Goal: Task Accomplishment & Management: Manage account settings

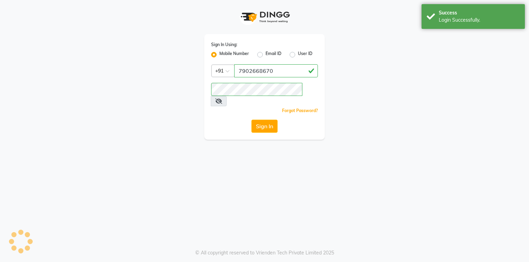
select select "service"
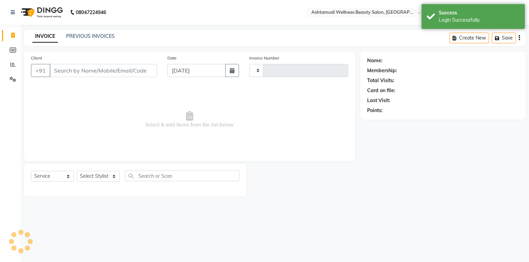
type input "3175"
select select "en"
select select "4664"
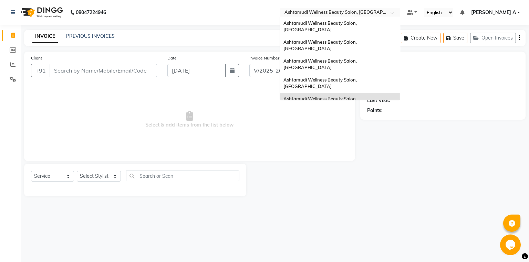
click at [388, 9] on div "× Ashtamudi Wellness Beauty Salon, Kottarakkara" at bounding box center [337, 12] width 104 height 7
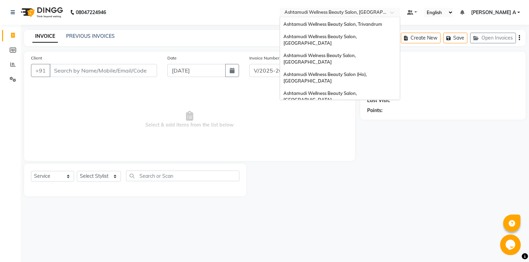
scroll to position [107, 0]
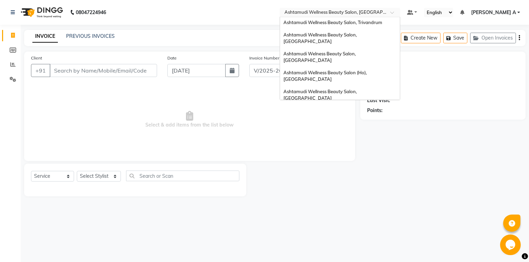
click at [398, 105] on div "Ashtamudi Wellness Beauty Salon, [GEOGRAPHIC_DATA]" at bounding box center [340, 114] width 120 height 19
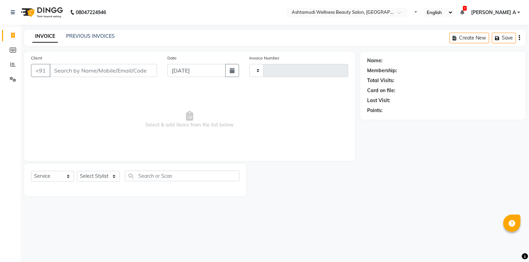
select select "service"
type input "4265"
select select "4630"
click at [91, 37] on link "PREVIOUS INVOICES" at bounding box center [90, 36] width 49 height 6
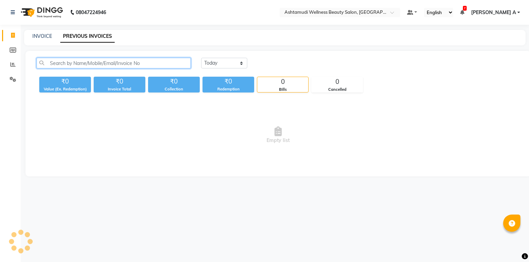
click at [95, 65] on input "text" at bounding box center [114, 63] width 154 height 11
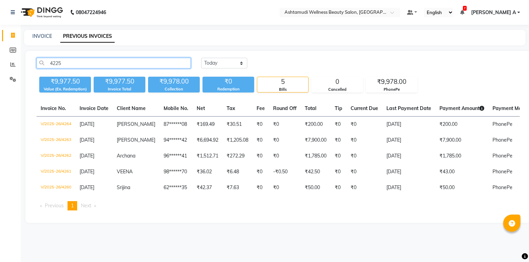
type input "4225"
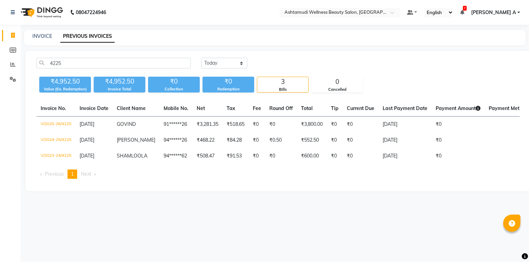
click at [125, 125] on span "GOVIND" at bounding box center [126, 124] width 19 height 6
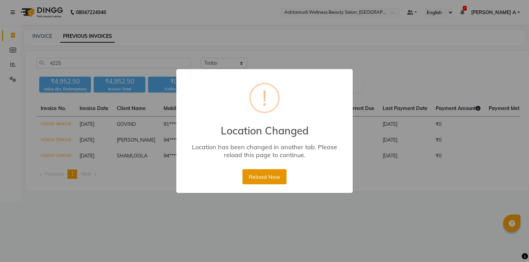
click at [262, 182] on button "Reload Now" at bounding box center [265, 176] width 44 height 15
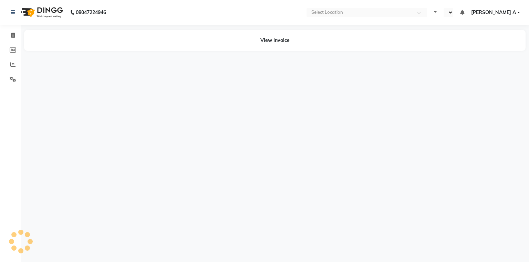
select select "en"
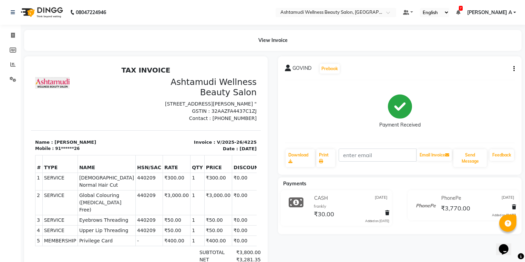
click at [516, 68] on div "GOVIND Prebook Payment Received Download Print Email Invoice Send Message Feedb…" at bounding box center [400, 115] width 244 height 118
click at [510, 69] on button "button" at bounding box center [512, 68] width 4 height 7
click at [473, 79] on div "Edit Invoice" at bounding box center [479, 77] width 47 height 9
select select "service"
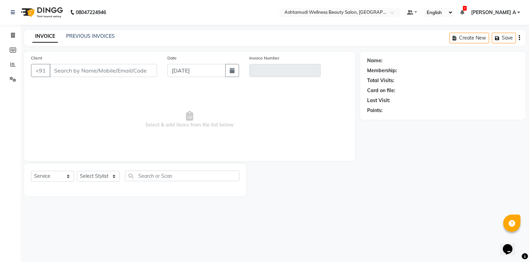
type input "91******26"
type input "V/2025-26/4225"
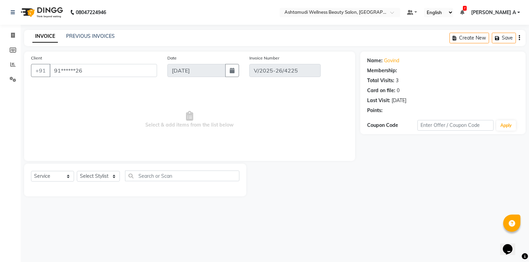
select select "2: Object"
type input "[DATE]"
select select "select"
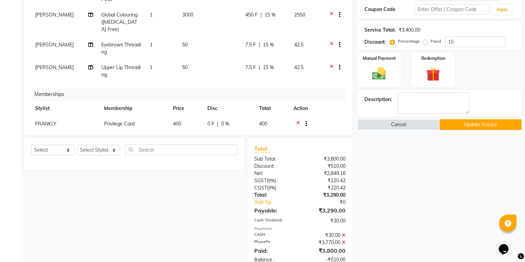
scroll to position [13, 0]
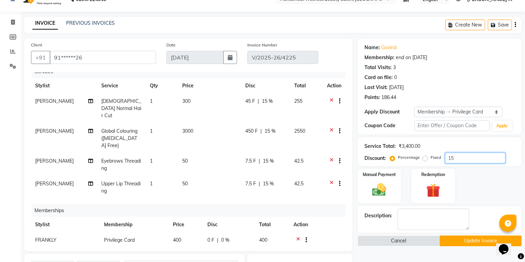
drag, startPoint x: 459, startPoint y: 157, endPoint x: 457, endPoint y: 165, distance: 8.2
click at [462, 160] on input "15" at bounding box center [475, 158] width 60 height 11
type input "1"
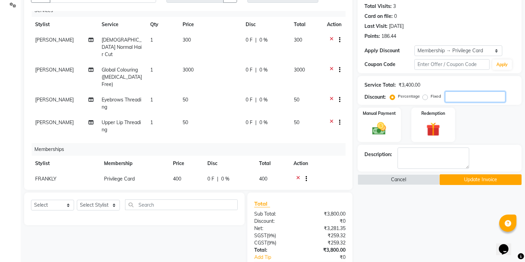
scroll to position [151, 0]
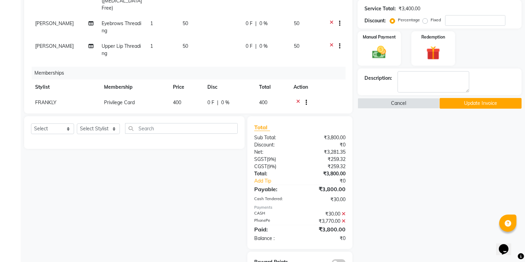
click at [343, 220] on icon at bounding box center [344, 221] width 4 height 5
click at [382, 50] on img at bounding box center [379, 52] width 23 height 17
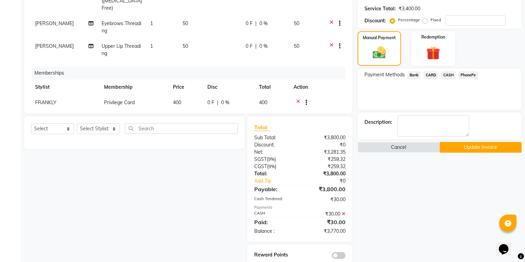
click at [426, 74] on span "CARD" at bounding box center [430, 75] width 15 height 8
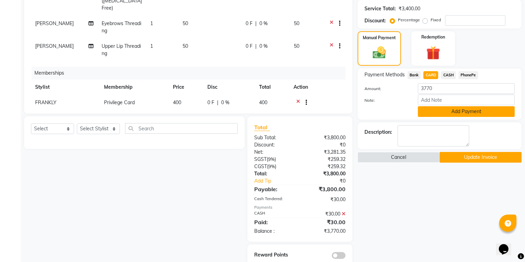
click at [442, 113] on button "Add Payment" at bounding box center [466, 111] width 97 height 11
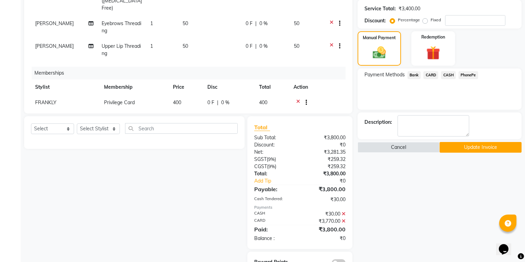
scroll to position [173, 0]
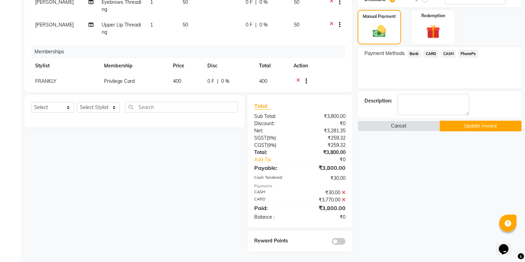
drag, startPoint x: 474, startPoint y: 125, endPoint x: 465, endPoint y: 122, distance: 9.3
click at [475, 125] on button "Update Invoice" at bounding box center [481, 126] width 82 height 11
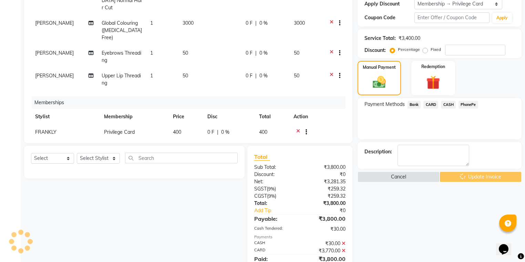
scroll to position [62, 0]
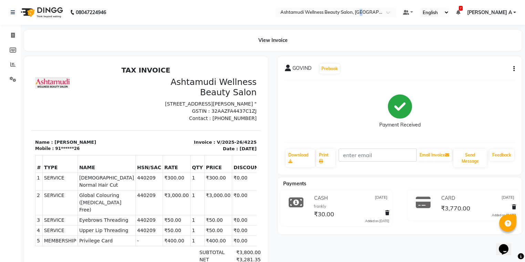
click at [385, 7] on nav "08047224946 Select Location × Ashtamudi Wellness Beauty Salon, Calicut Default …" at bounding box center [262, 12] width 525 height 25
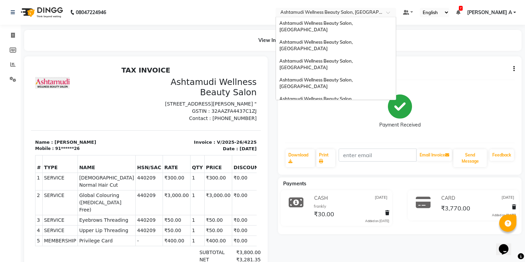
click at [384, 9] on div "× Ashtamudi Wellness Beauty Salon, Calicut" at bounding box center [332, 12] width 104 height 7
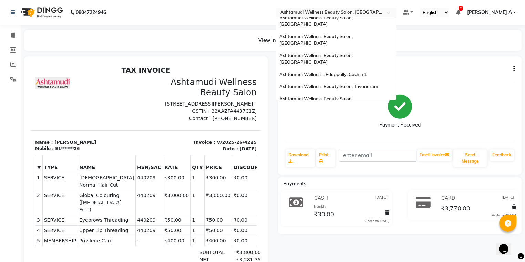
scroll to position [107, 0]
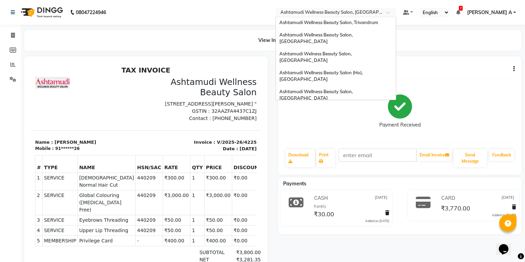
click at [354, 139] on span "Ashtamudi Wellness Beauty Salon, [GEOGRAPHIC_DATA]" at bounding box center [316, 145] width 74 height 12
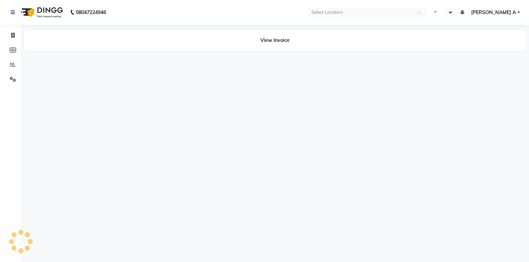
select select "en"
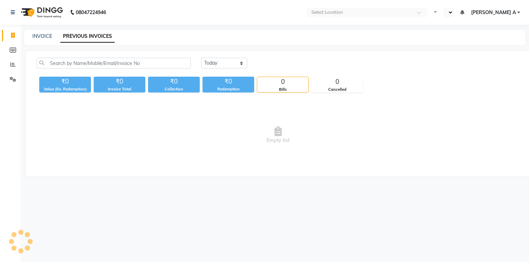
select select "en"
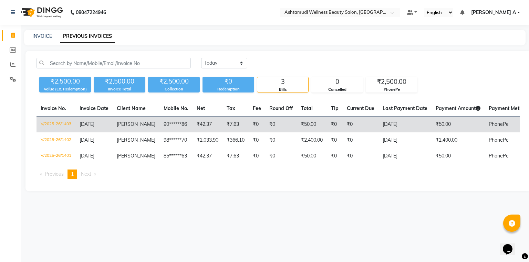
click at [124, 127] on span "[PERSON_NAME]" at bounding box center [136, 124] width 39 height 6
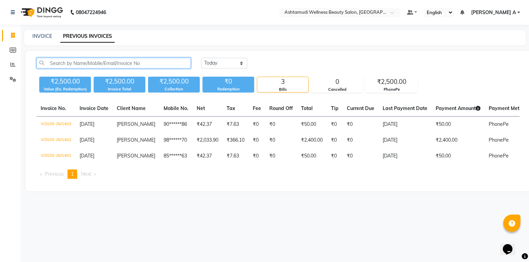
click at [105, 67] on input "text" at bounding box center [114, 63] width 154 height 11
click at [94, 63] on input "text" at bounding box center [114, 63] width 154 height 11
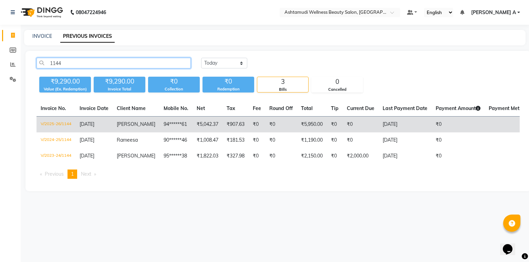
type input "1144"
click at [89, 128] on td "15-08-2025" at bounding box center [93, 125] width 37 height 16
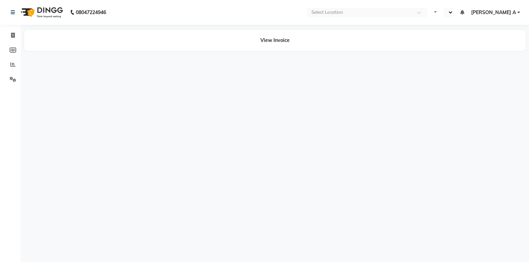
select select "en"
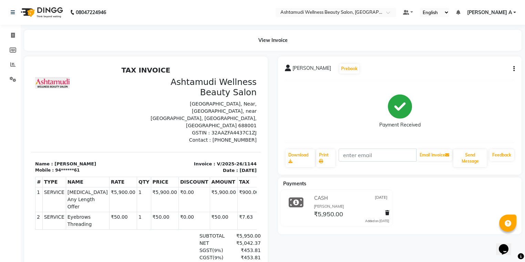
click at [513, 69] on icon "button" at bounding box center [513, 69] width 1 height 0
click at [468, 80] on div "Edit Invoice" at bounding box center [479, 77] width 47 height 9
select select "service"
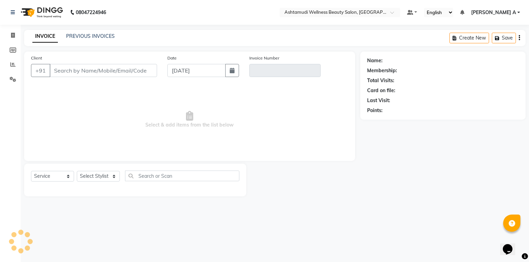
type input "94******61"
type input "V/2025-26/1144"
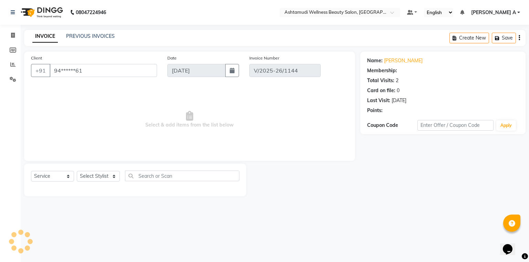
type input "[DATE]"
select select "select"
select select "1: Object"
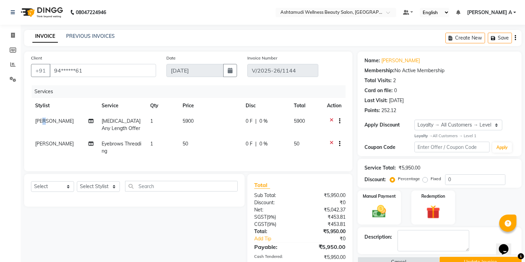
click at [48, 123] on span "[PERSON_NAME]" at bounding box center [54, 121] width 39 height 6
select select "76486"
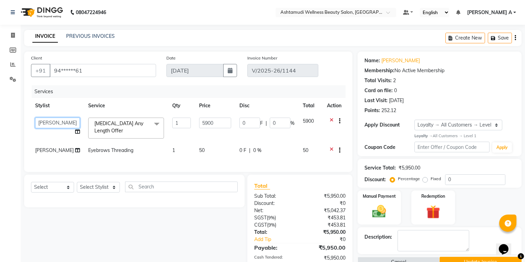
click at [48, 123] on select "ALLEPPEY ASHTAMUDI Jyothy [PERSON_NAME] [PERSON_NAME]" at bounding box center [57, 123] width 45 height 11
select select "80964"
click at [50, 148] on td "[PERSON_NAME]" at bounding box center [57, 151] width 53 height 17
select select "76486"
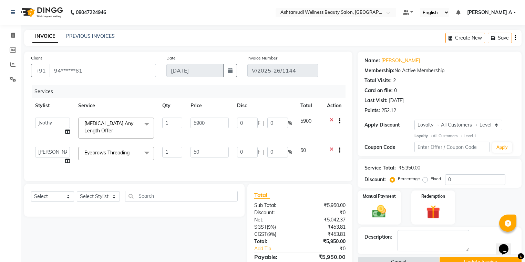
click at [48, 150] on select "ALLEPPEY ASHTAMUDI Jyothy REKHA B ROSELIN Soumya Sreedevi" at bounding box center [52, 152] width 35 height 11
select select "80964"
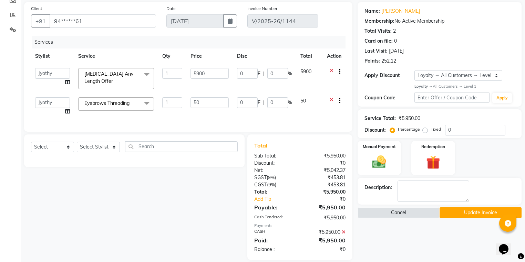
scroll to position [103, 0]
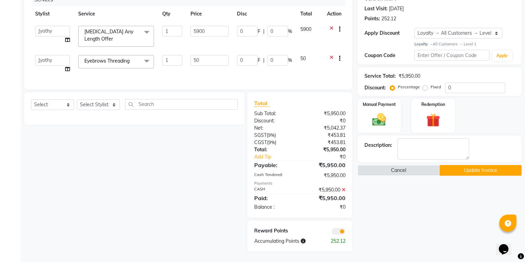
click at [460, 165] on button "Update Invoice" at bounding box center [481, 170] width 82 height 11
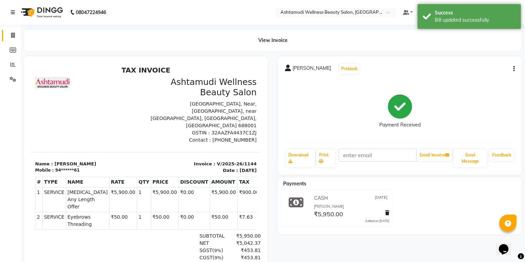
click at [12, 31] on link "Invoice" at bounding box center [10, 35] width 17 height 11
select select "service"
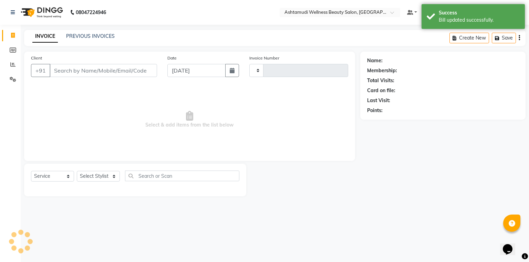
type input "1404"
select select "4626"
click at [104, 40] on div "PREVIOUS INVOICES" at bounding box center [90, 36] width 49 height 7
drag, startPoint x: 107, startPoint y: 32, endPoint x: 106, endPoint y: 37, distance: 5.3
click at [107, 36] on div "INVOICE PREVIOUS INVOICES Create New Save" at bounding box center [275, 38] width 502 height 16
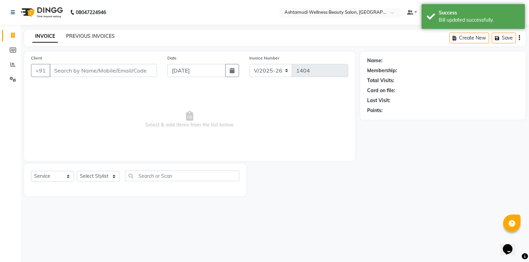
click at [106, 37] on link "PREVIOUS INVOICES" at bounding box center [90, 36] width 49 height 6
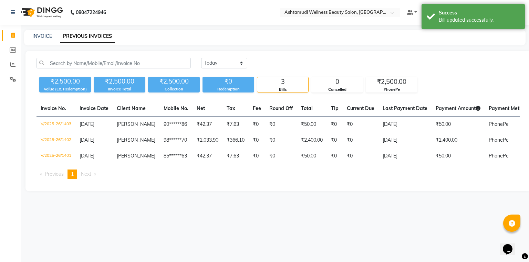
drag, startPoint x: 95, startPoint y: 54, endPoint x: 92, endPoint y: 58, distance: 5.3
click at [95, 54] on div "Today Yesterday Custom Range ₹2,500.00 Value (Ex. Redemption) ₹2,500.00 Invoice…" at bounding box center [277, 121] width 505 height 141
click at [92, 59] on input "text" at bounding box center [114, 63] width 154 height 11
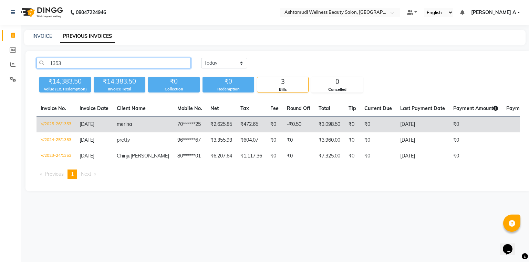
type input "1353"
click at [63, 123] on td "V/2025-26/1353" at bounding box center [56, 125] width 39 height 16
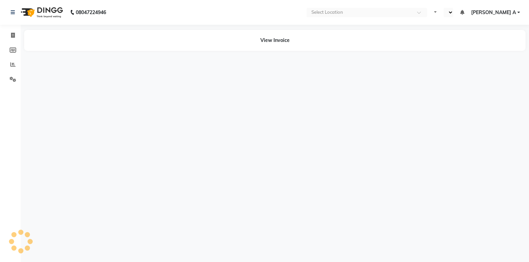
select select "en"
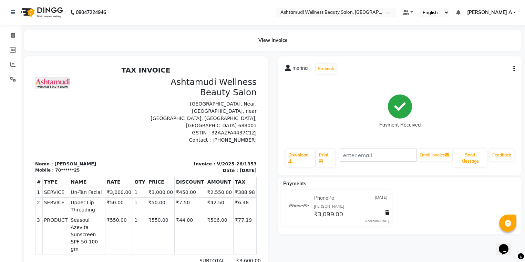
click at [512, 69] on button "button" at bounding box center [512, 68] width 4 height 7
click at [482, 77] on div "Edit Invoice" at bounding box center [479, 77] width 47 height 9
select select "service"
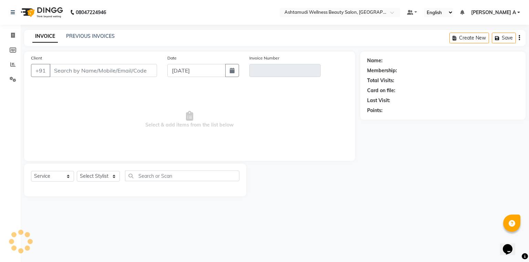
type input "70******25"
type input "V/2025-26/1353"
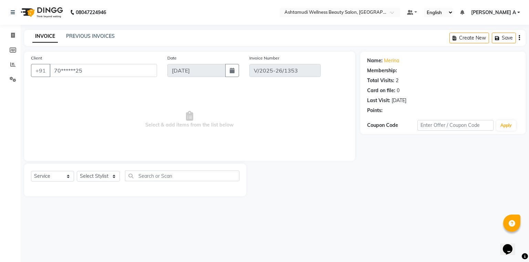
type input "31-08-2025"
select select "select"
select select "2: Object"
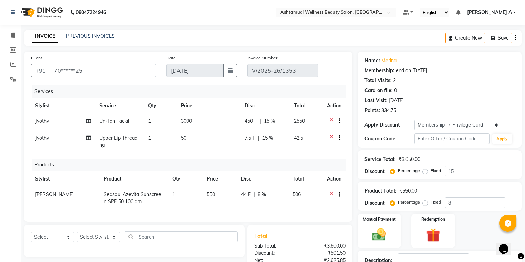
click at [43, 120] on td "Jyothy" at bounding box center [63, 122] width 64 height 17
select select "80964"
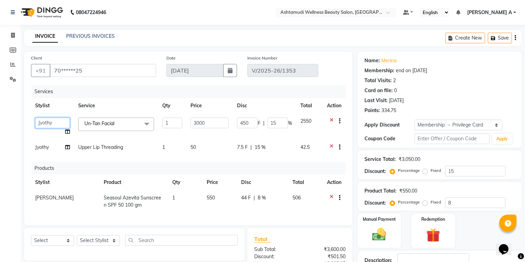
click at [43, 121] on select "ALLEPPEY ASHTAMUDI Jyothy REKHA B ROSELIN Soumya Sreedevi" at bounding box center [52, 123] width 35 height 11
select select "57585"
click at [46, 144] on td "Jyothy" at bounding box center [52, 148] width 43 height 17
select select "80964"
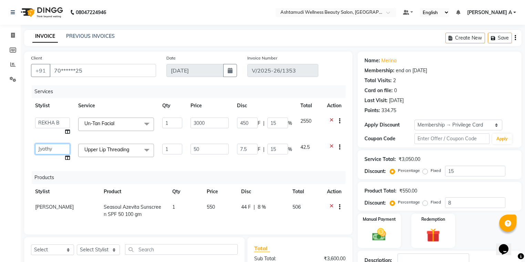
click at [44, 147] on select "ALLEPPEY ASHTAMUDI Jyothy REKHA B ROSELIN Soumya Sreedevi" at bounding box center [52, 149] width 35 height 11
select select "57585"
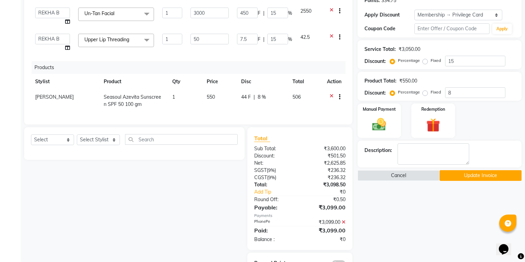
click at [466, 176] on button "Update Invoice" at bounding box center [481, 176] width 82 height 11
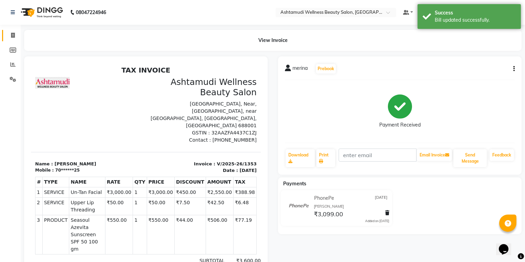
click at [11, 30] on link "Invoice" at bounding box center [10, 35] width 17 height 11
select select "service"
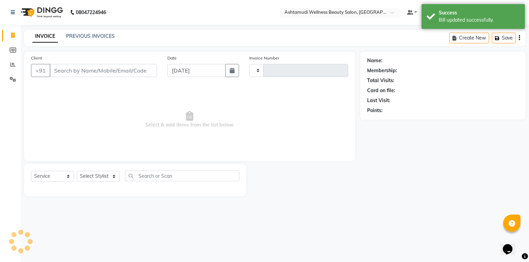
type input "1404"
select select "4626"
click at [85, 32] on div "INVOICE PREVIOUS INVOICES Create New Save" at bounding box center [275, 38] width 502 height 16
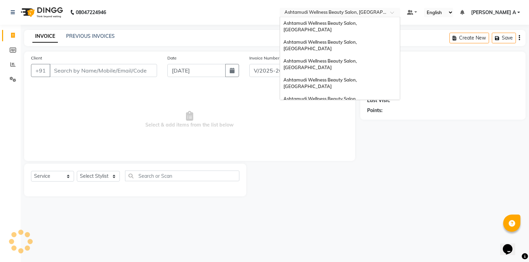
click at [383, 10] on input "text" at bounding box center [333, 13] width 100 height 7
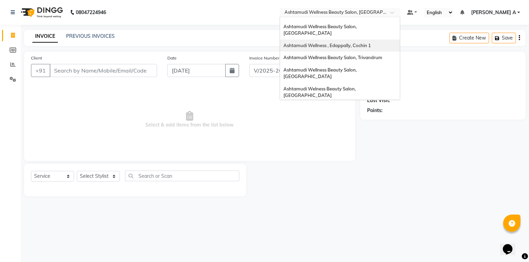
scroll to position [83, 0]
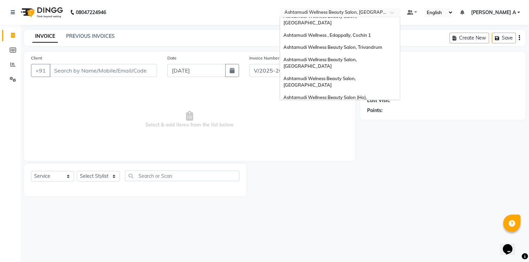
click at [358, 114] on span "Ashtamudi Wellness Beauty Salon, Cochin" at bounding box center [320, 120] width 74 height 12
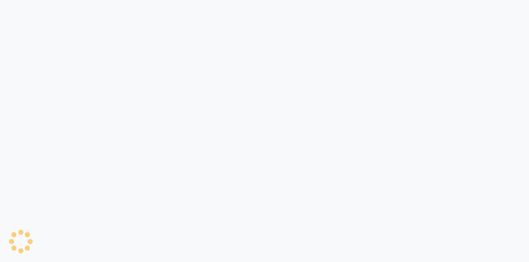
select select "4632"
select select "service"
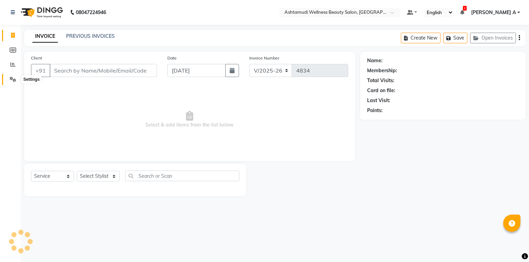
click at [12, 81] on icon at bounding box center [13, 79] width 7 height 5
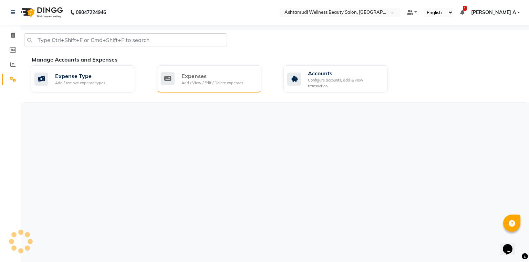
click at [200, 66] on div "Expenses Add / View / Edit / Delete expenses" at bounding box center [209, 78] width 104 height 27
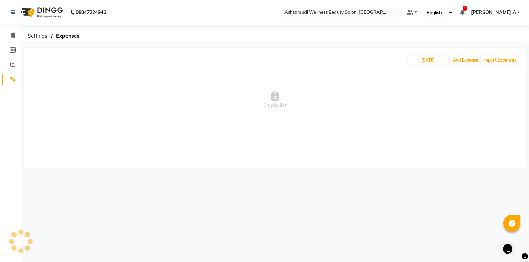
click at [201, 78] on span "Empty list" at bounding box center [275, 100] width 488 height 69
click at [420, 65] on input "[DATE]" at bounding box center [428, 60] width 40 height 10
select select "9"
select select "2025"
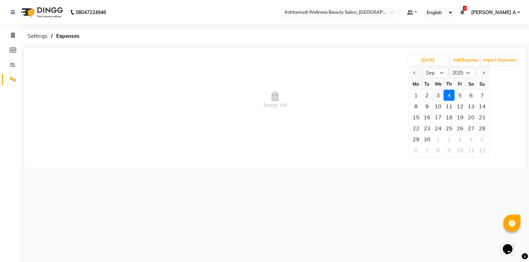
click at [433, 96] on div "3" at bounding box center [438, 95] width 11 height 11
type input "[DATE]"
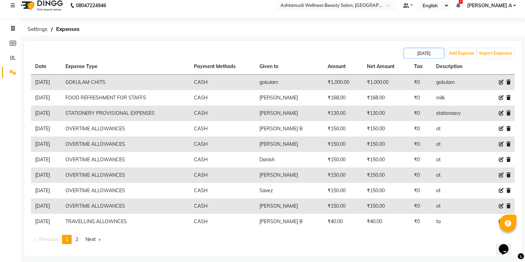
scroll to position [11, 0]
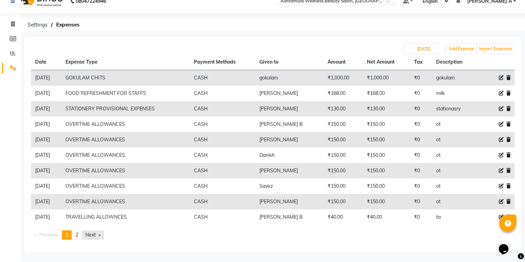
click at [90, 236] on link "Next page" at bounding box center [93, 235] width 22 height 9
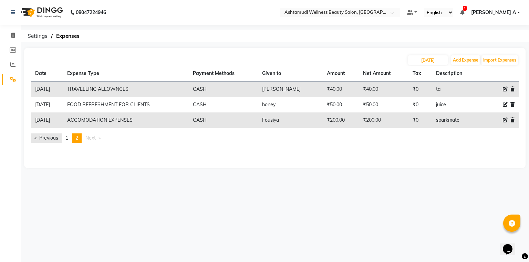
click at [51, 141] on link "Previous page" at bounding box center [46, 138] width 31 height 9
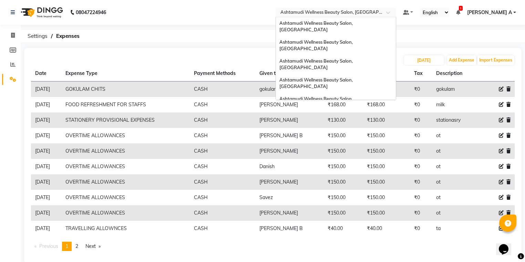
click at [373, 8] on div "Select Location × Ashtamudi Wellness Beauty Salon, [GEOGRAPHIC_DATA]" at bounding box center [336, 12] width 121 height 9
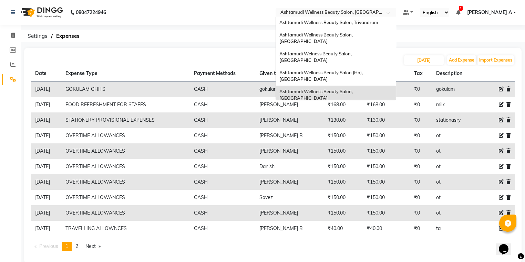
click at [378, 124] on div "Ashtamudi Beauty Lounge, [GEOGRAPHIC_DATA]" at bounding box center [336, 130] width 120 height 12
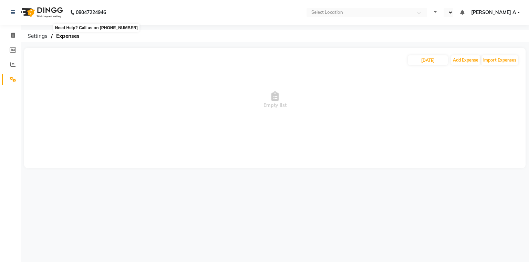
select select "en"
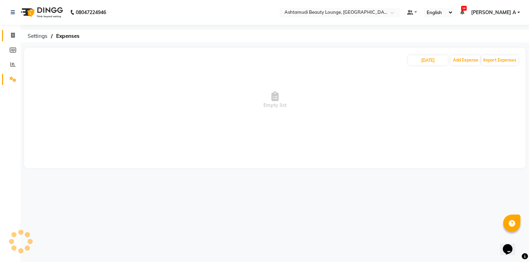
click at [7, 31] on link "Invoice" at bounding box center [10, 35] width 17 height 11
click at [15, 35] on span at bounding box center [13, 36] width 12 height 8
select select "service"
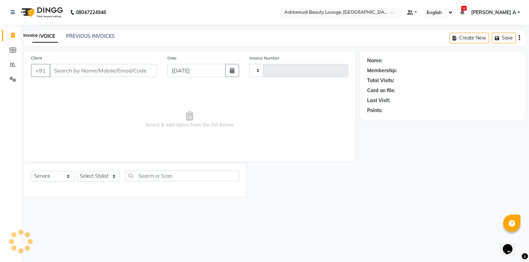
type input "1672"
select select "4628"
click at [105, 33] on link "PREVIOUS INVOICES" at bounding box center [90, 36] width 49 height 6
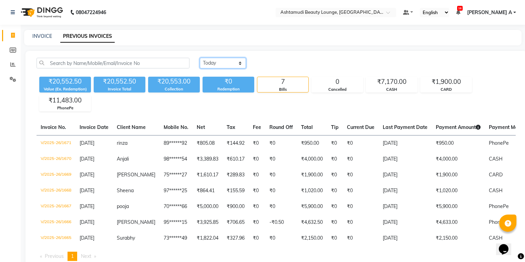
click at [231, 60] on select "[DATE] [DATE] Custom Range" at bounding box center [223, 63] width 46 height 11
select select "range"
click at [200, 58] on select "Today Yesterday Custom Range" at bounding box center [223, 63] width 46 height 11
click at [276, 62] on input "[DATE]" at bounding box center [279, 64] width 48 height 10
select select "9"
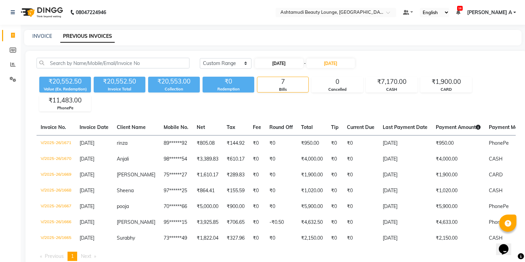
select select "2025"
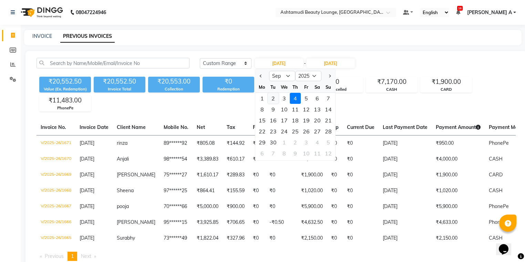
click at [273, 99] on div "2" at bounding box center [273, 98] width 11 height 11
type input "[DATE]"
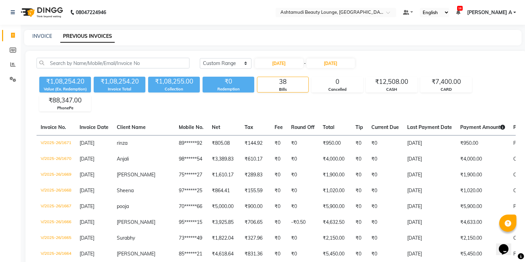
click at [327, 64] on input "[DATE]" at bounding box center [331, 64] width 48 height 10
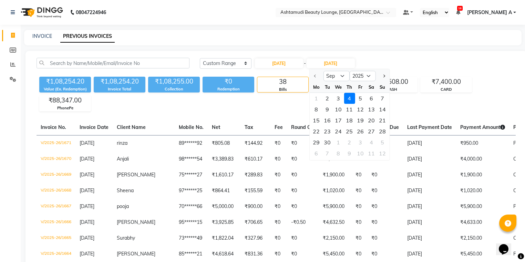
click at [321, 99] on div "1 2 3 4 5 6 7" at bounding box center [349, 98] width 80 height 11
click at [327, 96] on div "2" at bounding box center [327, 98] width 11 height 11
type input "[DATE]"
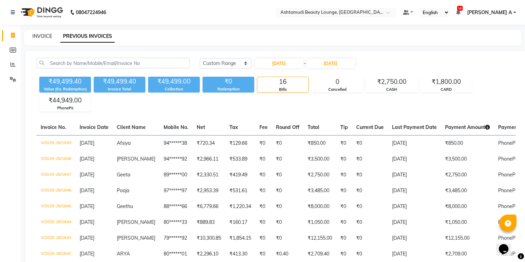
click at [43, 37] on link "INVOICE" at bounding box center [42, 36] width 20 height 6
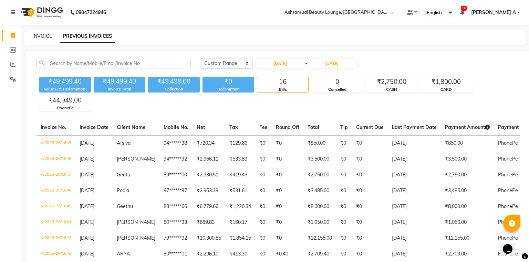
select select "service"
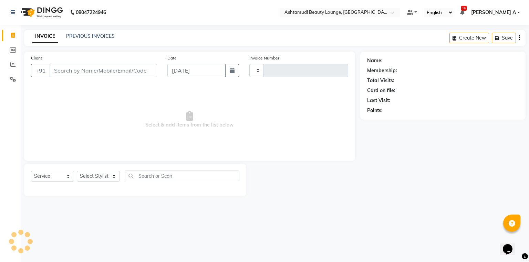
type input "1672"
select select "4628"
click at [82, 77] on input "Client" at bounding box center [103, 70] width 107 height 13
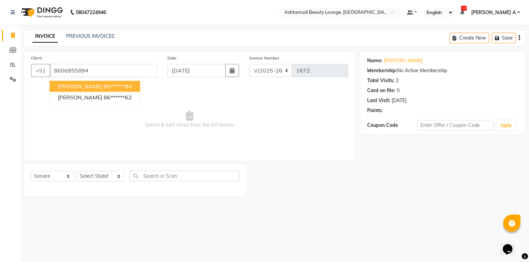
click at [80, 91] on button "Madhurima 86******94" at bounding box center [95, 86] width 91 height 11
type input "86******94"
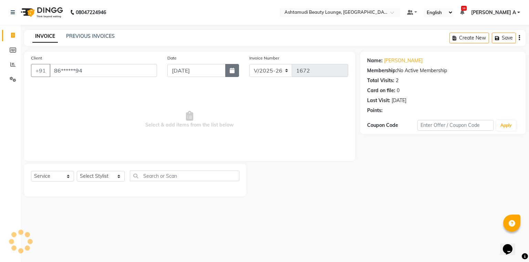
click at [225, 69] on button "button" at bounding box center [232, 70] width 14 height 13
select select "9"
select select "2025"
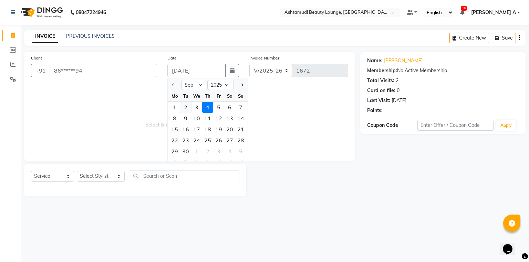
click at [187, 107] on div "2" at bounding box center [185, 107] width 11 height 11
type input "[DATE]"
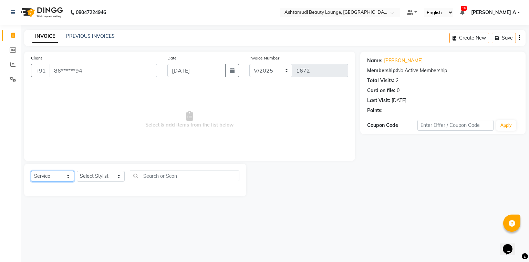
click at [52, 174] on select "Select Service Product Membership Package Voucher Prepaid Gift Card" at bounding box center [52, 176] width 43 height 11
click at [31, 172] on select "Select Service Product Membership Package Voucher Prepaid Gift Card" at bounding box center [52, 176] width 43 height 11
click at [99, 175] on select "Select Stylist ABHIRAMI THAMPI ARYA A ARYA G ATTINGAL ASHTAMUDI KUSHBU Leena Jo…" at bounding box center [101, 176] width 48 height 11
select select "31466"
click at [77, 172] on select "Select Stylist ABHIRAMI THAMPI ARYA A ARYA G ATTINGAL ASHTAMUDI KUSHBU Leena Jo…" at bounding box center [101, 176] width 48 height 11
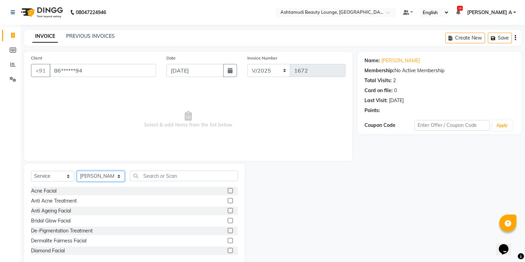
click at [115, 173] on select "Select Stylist ABHIRAMI THAMPI ARYA A ARYA G ATTINGAL ASHTAMUDI KUSHBU Leena Jo…" at bounding box center [101, 176] width 48 height 11
click at [156, 147] on span "Select & add items from the list below" at bounding box center [188, 119] width 314 height 69
click at [95, 173] on select "Select Stylist ABHIRAMI THAMPI ARYA A ARYA G ATTINGAL ASHTAMUDI KUSHBU Leena Jo…" at bounding box center [101, 176] width 48 height 11
click at [153, 180] on input "text" at bounding box center [184, 176] width 108 height 11
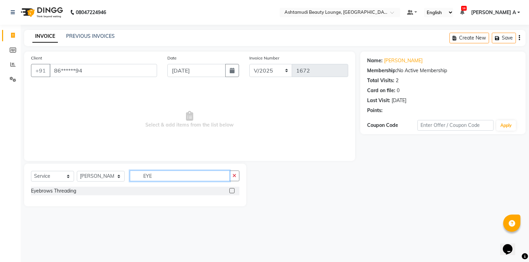
type input "EYE"
click at [229, 192] on div "Eyebrows Threading" at bounding box center [135, 191] width 208 height 9
click at [234, 192] on label at bounding box center [231, 190] width 5 height 5
click at [234, 192] on input "checkbox" at bounding box center [231, 191] width 4 height 4
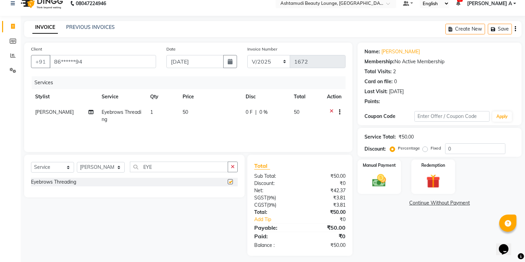
checkbox input "false"
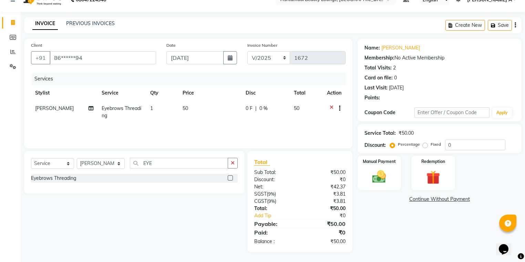
scroll to position [13, 0]
click at [394, 168] on div "Manual Payment" at bounding box center [379, 173] width 45 height 36
click at [472, 197] on span "PhonePe" at bounding box center [468, 200] width 20 height 8
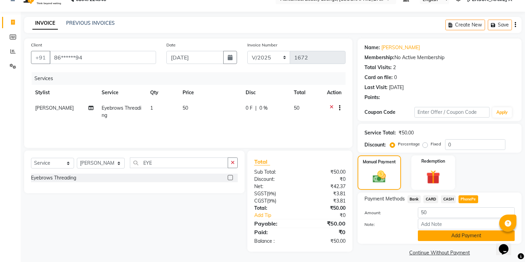
click at [474, 238] on button "Add Payment" at bounding box center [466, 236] width 97 height 11
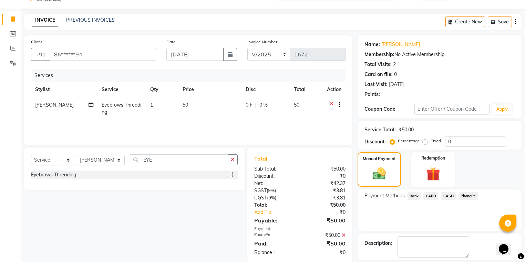
scroll to position [48, 0]
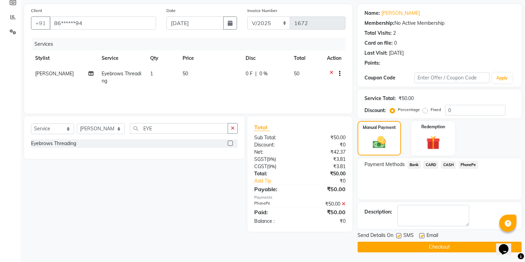
click at [471, 246] on button "Checkout" at bounding box center [440, 247] width 164 height 11
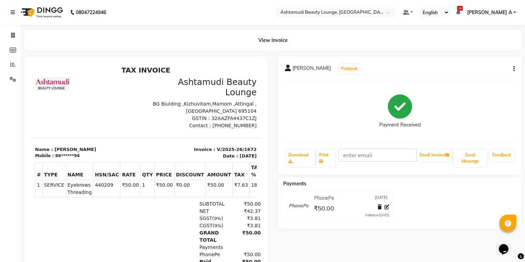
click at [412, 20] on nav "08047224946 Select Location × Ashtamudi Beauty Lounge, Attingal Default Panel M…" at bounding box center [262, 12] width 525 height 25
click at [379, 14] on input "text" at bounding box center [329, 13] width 100 height 7
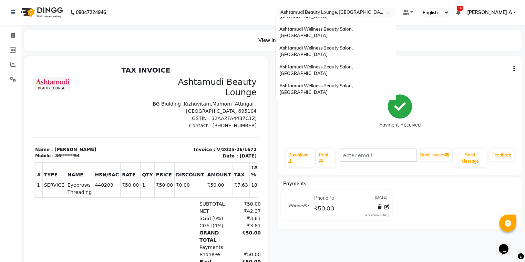
scroll to position [28, 0]
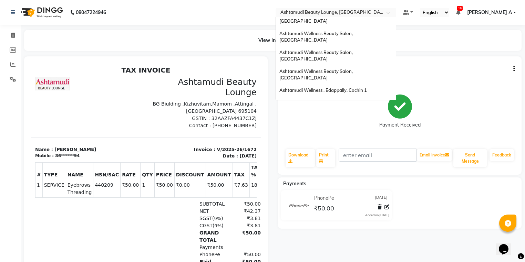
click at [354, 112] on span "Ashtamudi Wellness Beauty Salon, [GEOGRAPHIC_DATA]" at bounding box center [316, 118] width 74 height 12
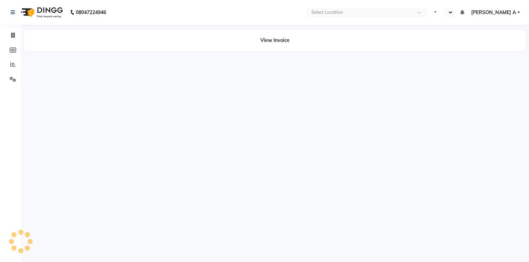
select select "en"
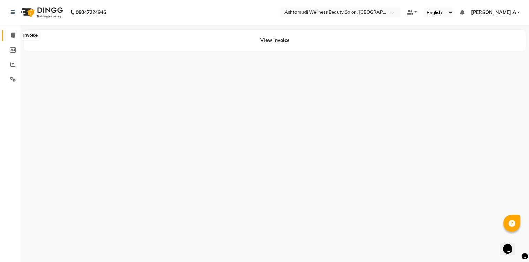
click at [13, 37] on icon at bounding box center [13, 35] width 4 height 5
select select "service"
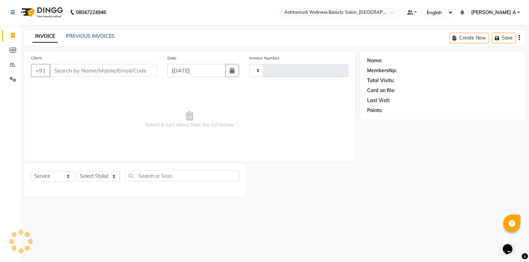
type input "1565"
select select "4634"
click at [85, 40] on div "PREVIOUS INVOICES" at bounding box center [90, 36] width 49 height 7
click at [108, 39] on link "PREVIOUS INVOICES" at bounding box center [90, 36] width 49 height 6
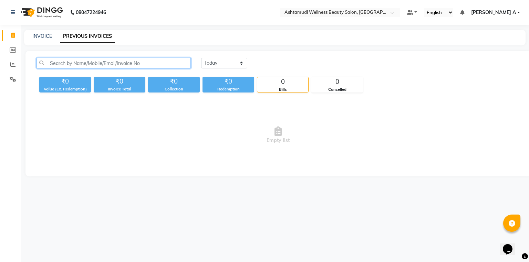
click at [109, 64] on input "text" at bounding box center [114, 63] width 154 height 11
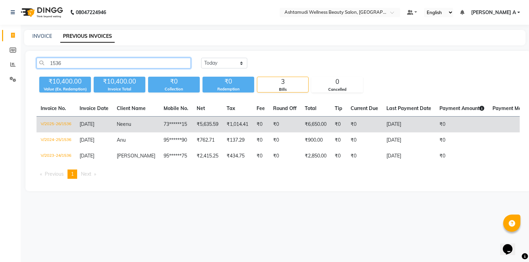
type input "1536"
click at [81, 123] on span "[DATE]" at bounding box center [87, 124] width 15 height 6
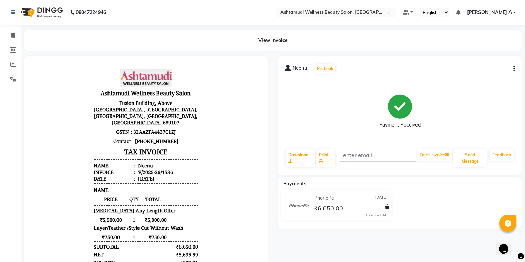
click at [514, 69] on icon "button" at bounding box center [513, 69] width 1 height 0
click at [487, 77] on div "Edit Invoice" at bounding box center [479, 77] width 47 height 9
select select "service"
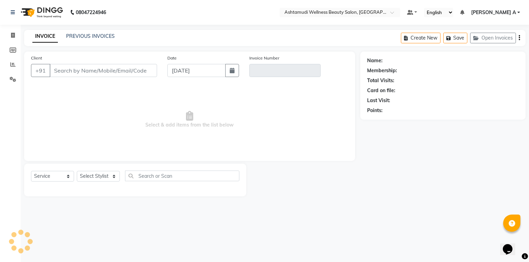
type input "73******15"
type input "V/2025-26/1536"
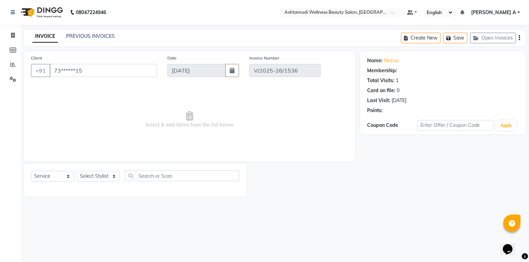
type input "01-09-2025"
select select "select"
select select "1: Object"
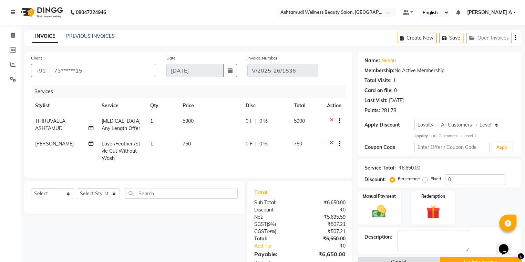
click at [51, 124] on span "THIRUVALLA ASHTAMUDI" at bounding box center [50, 124] width 30 height 13
select select "27311"
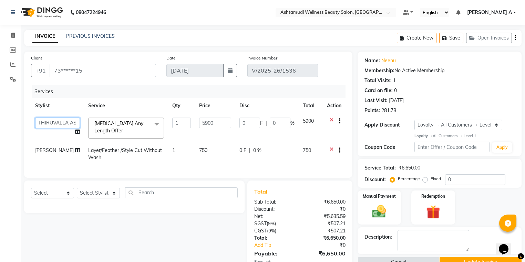
click at [51, 124] on select "ABHIRAMI Arya Eshani GAYATHRIDEVI K C Jisna KHEM MAYA MAYA PRINI RINA RAI SHINY…" at bounding box center [57, 123] width 45 height 11
select select "29016"
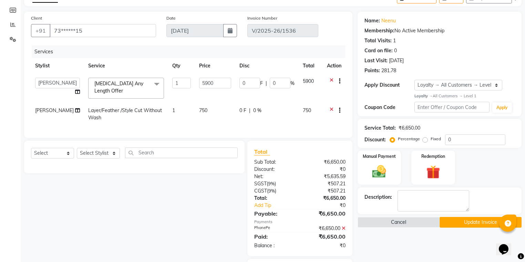
scroll to position [83, 0]
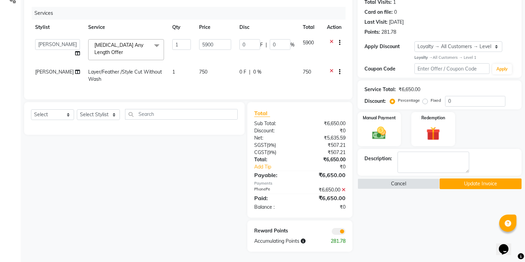
click at [454, 181] on button "Update Invoice" at bounding box center [481, 184] width 82 height 11
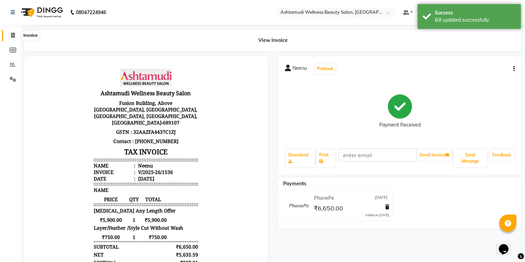
click at [14, 37] on icon at bounding box center [13, 35] width 4 height 5
select select "service"
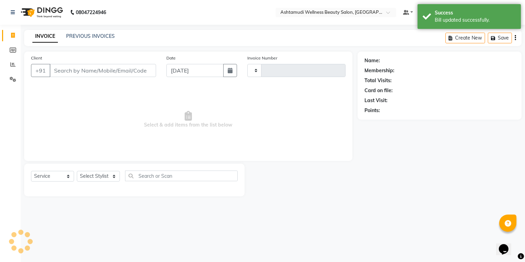
type input "1565"
select select "4634"
click at [107, 36] on link "PREVIOUS INVOICES" at bounding box center [90, 36] width 49 height 6
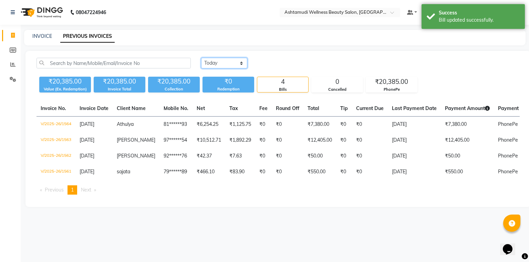
drag, startPoint x: 223, startPoint y: 60, endPoint x: 225, endPoint y: 68, distance: 8.0
click at [225, 65] on select "Today Yesterday Custom Range" at bounding box center [224, 63] width 46 height 11
select select "range"
click at [201, 58] on select "Today Yesterday Custom Range" at bounding box center [224, 63] width 46 height 11
click at [273, 63] on input "[DATE]" at bounding box center [280, 64] width 48 height 10
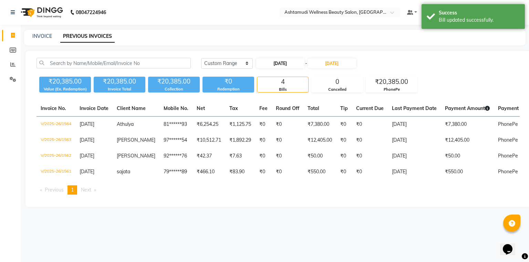
select select "9"
select select "2025"
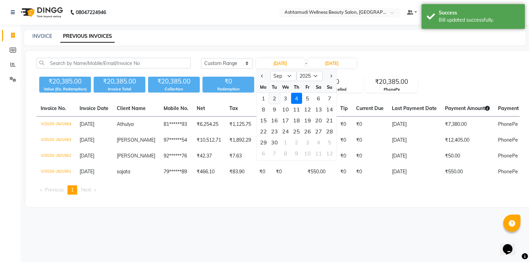
click at [277, 99] on div "2" at bounding box center [274, 98] width 11 height 11
type input "[DATE]"
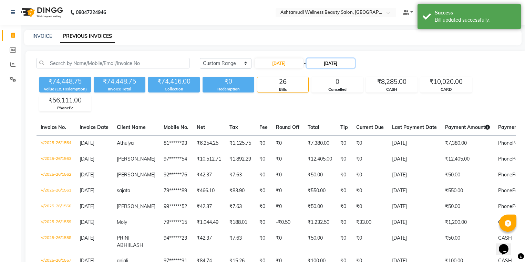
click at [327, 64] on input "[DATE]" at bounding box center [331, 64] width 48 height 10
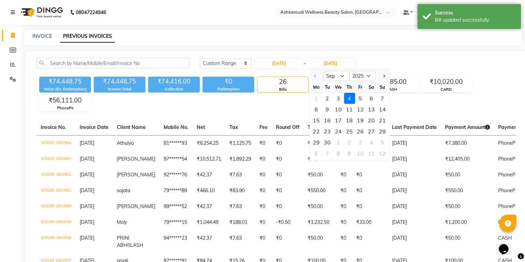
click at [328, 99] on div "2" at bounding box center [327, 98] width 11 height 11
type input "[DATE]"
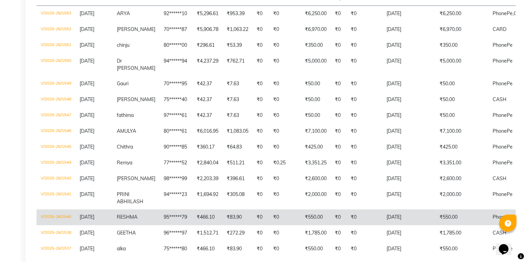
scroll to position [160, 0]
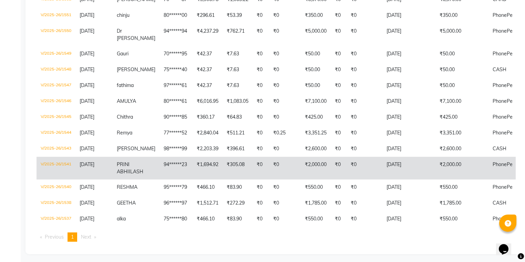
click at [76, 161] on td "[DATE]" at bounding box center [93, 168] width 37 height 23
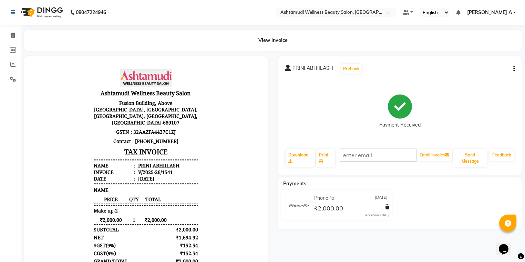
click at [511, 68] on button "button" at bounding box center [512, 68] width 4 height 7
click at [462, 61] on div "Cancel Invoice" at bounding box center [479, 60] width 47 height 9
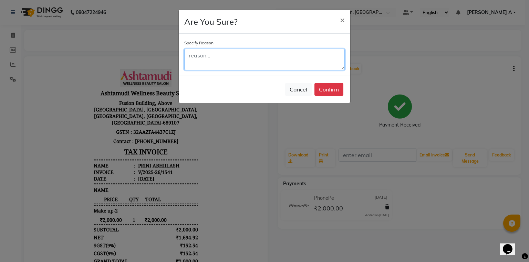
click at [249, 61] on textarea at bounding box center [264, 59] width 161 height 21
type textarea "d"
type textarea "DOUBLE ENTRY"
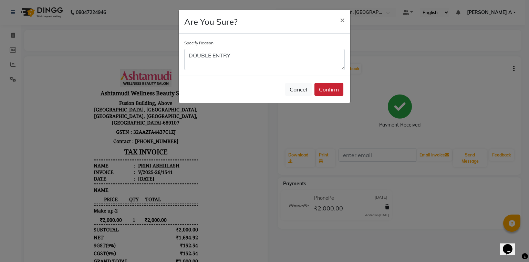
click at [331, 85] on button "Confirm" at bounding box center [328, 89] width 29 height 13
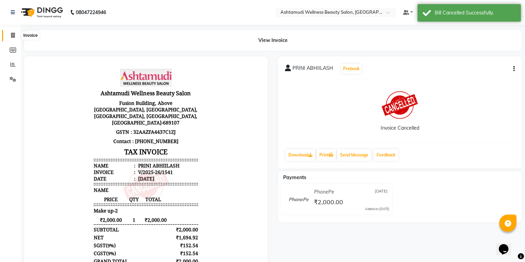
click at [8, 34] on span at bounding box center [13, 36] width 12 height 8
select select "service"
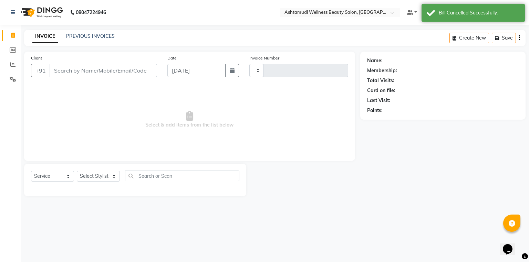
type input "1565"
select select "4634"
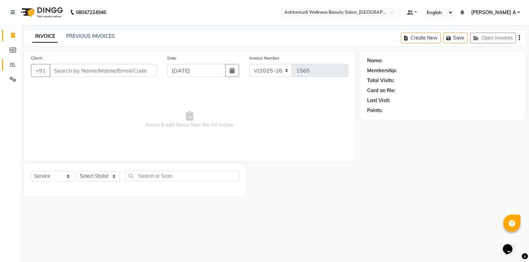
click at [3, 65] on link "Reports" at bounding box center [10, 64] width 17 height 11
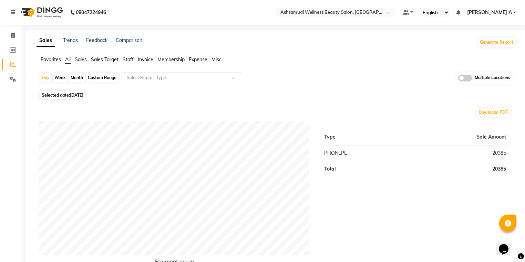
click at [14, 65] on icon at bounding box center [12, 64] width 5 height 5
click at [17, 82] on span at bounding box center [13, 80] width 12 height 8
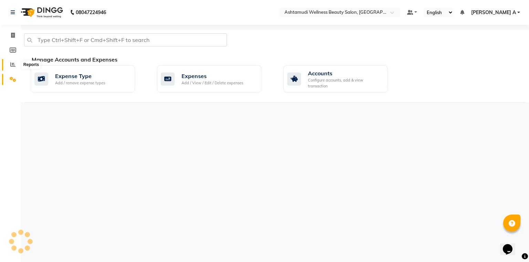
click at [18, 65] on span at bounding box center [13, 65] width 12 height 8
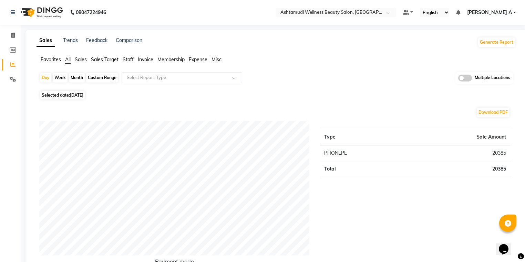
click at [468, 82] on div "Multiple Locations" at bounding box center [484, 78] width 58 height 12
click at [456, 82] on div "Multiple Locations" at bounding box center [484, 78] width 58 height 12
click at [460, 79] on span at bounding box center [465, 78] width 14 height 7
click at [458, 79] on input "checkbox" at bounding box center [458, 79] width 0 height 0
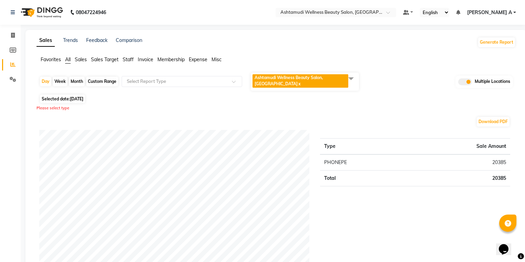
click at [329, 86] on span "Ashtamudi Wellness Beauty Salon, THIRUVALLA x" at bounding box center [300, 80] width 96 height 13
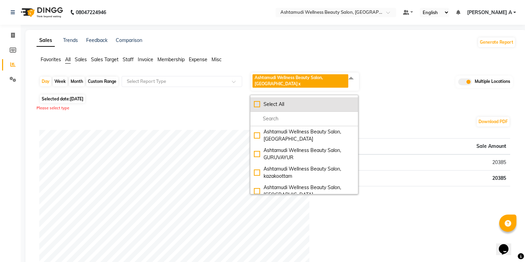
click at [258, 109] on li "Select All" at bounding box center [303, 104] width 107 height 14
checkbox input "true"
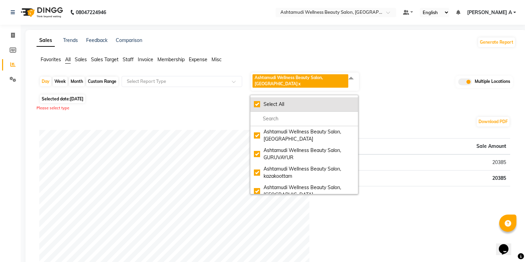
checkbox input "true"
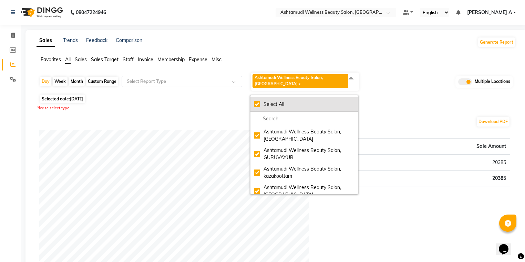
checkbox input "true"
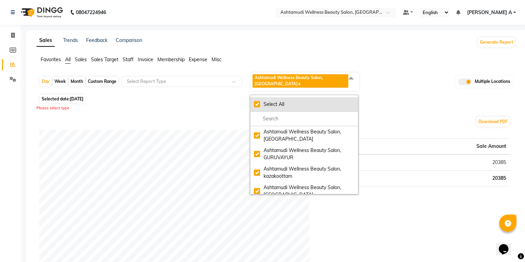
checkbox input "true"
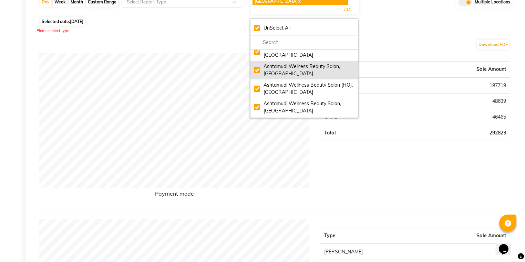
scroll to position [165, 0]
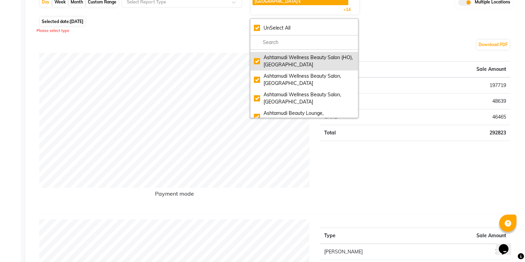
click at [257, 57] on div "Ashtamudi Wellness Beauty Salon (HO), [GEOGRAPHIC_DATA]" at bounding box center [304, 61] width 101 height 14
checkbox input "false"
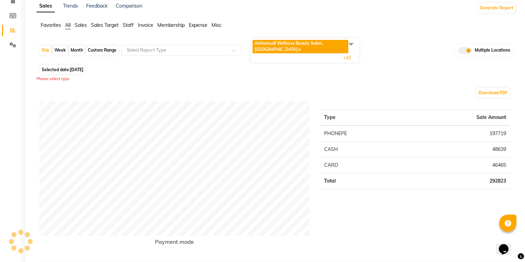
scroll to position [0, 0]
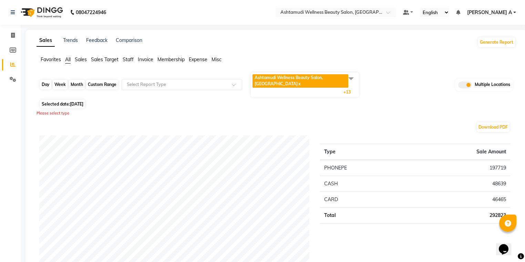
click at [45, 82] on div "Day" at bounding box center [45, 85] width 11 height 10
select select "9"
select select "2025"
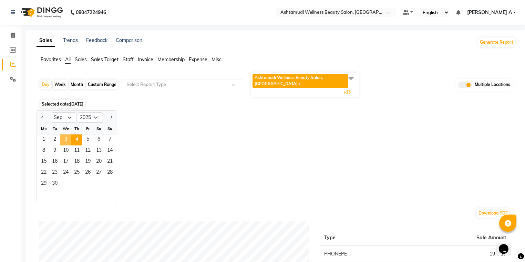
click at [65, 135] on span "3" at bounding box center [65, 140] width 11 height 11
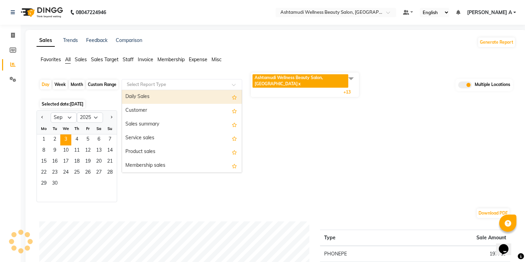
click at [143, 81] on input "text" at bounding box center [174, 84] width 99 height 7
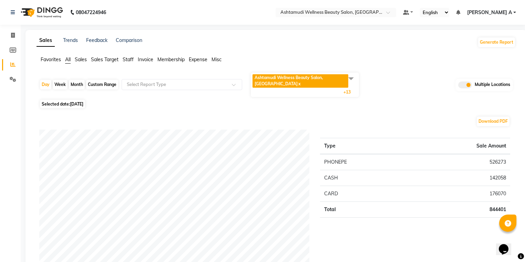
click at [145, 56] on span "Invoice" at bounding box center [146, 59] width 16 height 6
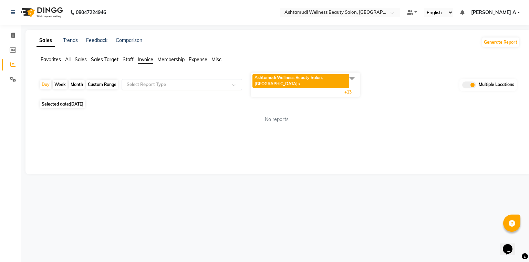
click at [144, 81] on input "text" at bounding box center [174, 84] width 99 height 7
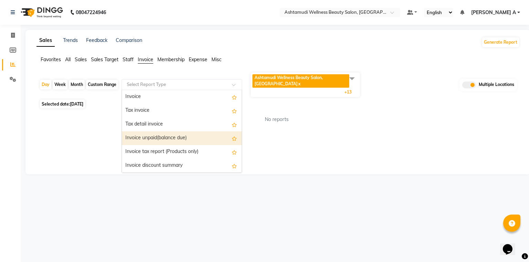
click at [149, 134] on div "Invoice unpaid(balance due)" at bounding box center [182, 139] width 120 height 14
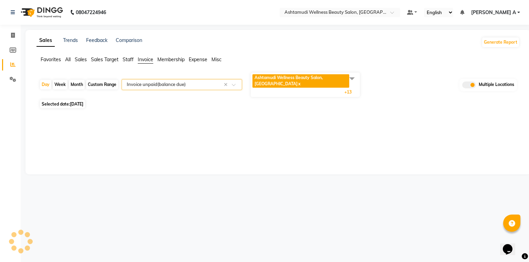
select select "full_report"
select select "csv"
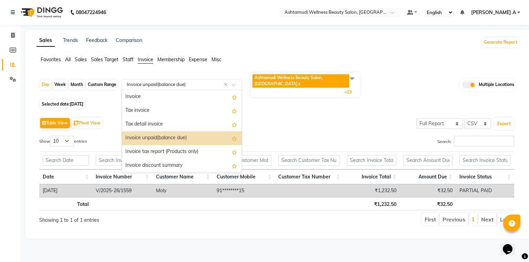
click at [156, 83] on input "text" at bounding box center [174, 84] width 99 height 7
click at [150, 162] on div "Invoice discount summary" at bounding box center [182, 166] width 120 height 14
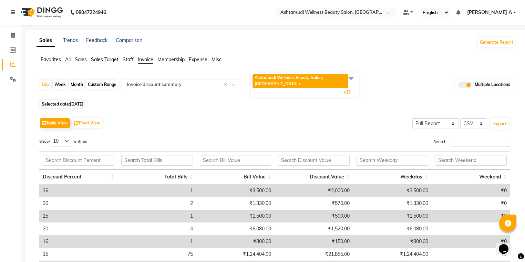
click at [82, 62] on span "Sales" at bounding box center [81, 59] width 12 height 6
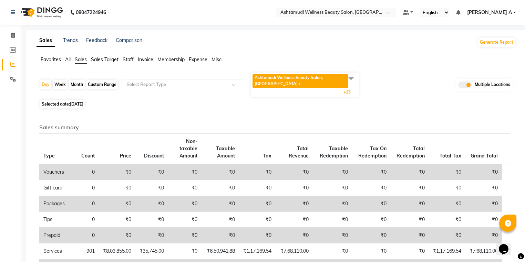
click at [162, 88] on div "Day Week Month Custom Range Select Report Type Ashtamudi Wellness Beauty Salon,…" at bounding box center [276, 85] width 474 height 26
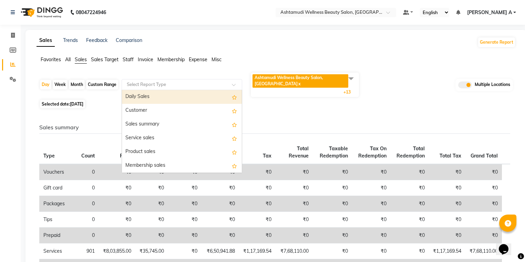
click at [162, 82] on input "text" at bounding box center [174, 84] width 99 height 7
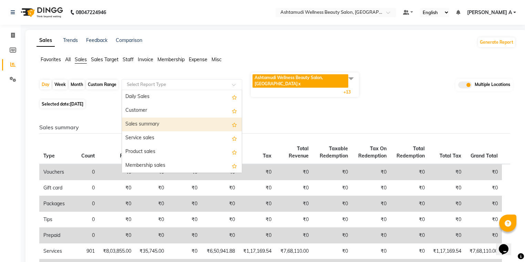
click at [164, 119] on div "Sales summary" at bounding box center [182, 125] width 120 height 14
select select "full_report"
select select "csv"
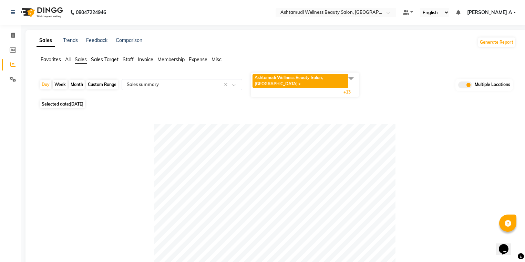
click at [462, 83] on span at bounding box center [465, 85] width 14 height 7
click at [458, 86] on input "checkbox" at bounding box center [458, 86] width 0 height 0
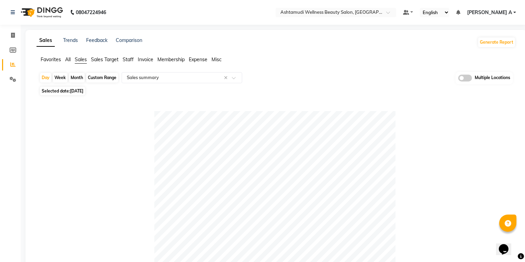
click at [503, 11] on span "[PERSON_NAME] A" at bounding box center [489, 12] width 45 height 7
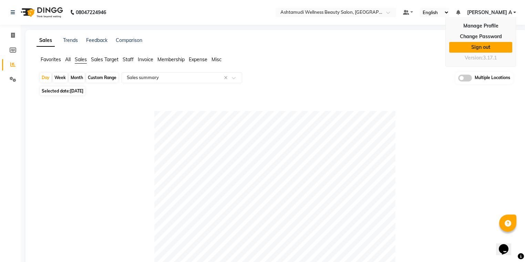
click at [497, 45] on link "Sign out" at bounding box center [480, 47] width 63 height 11
